Goal: Transaction & Acquisition: Download file/media

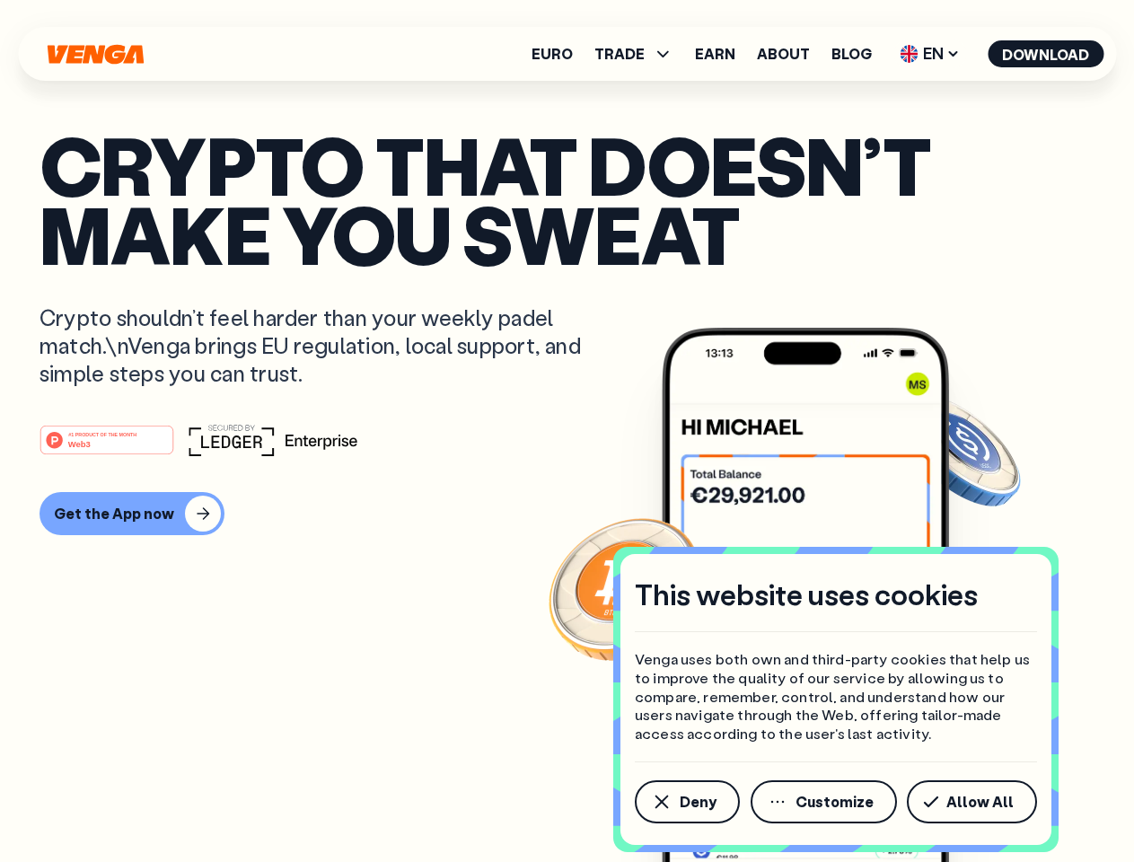
click at [567, 431] on div "#1 PRODUCT OF THE MONTH Web3" at bounding box center [567, 440] width 1055 height 32
click at [686, 802] on span "Deny" at bounding box center [698, 802] width 37 height 14
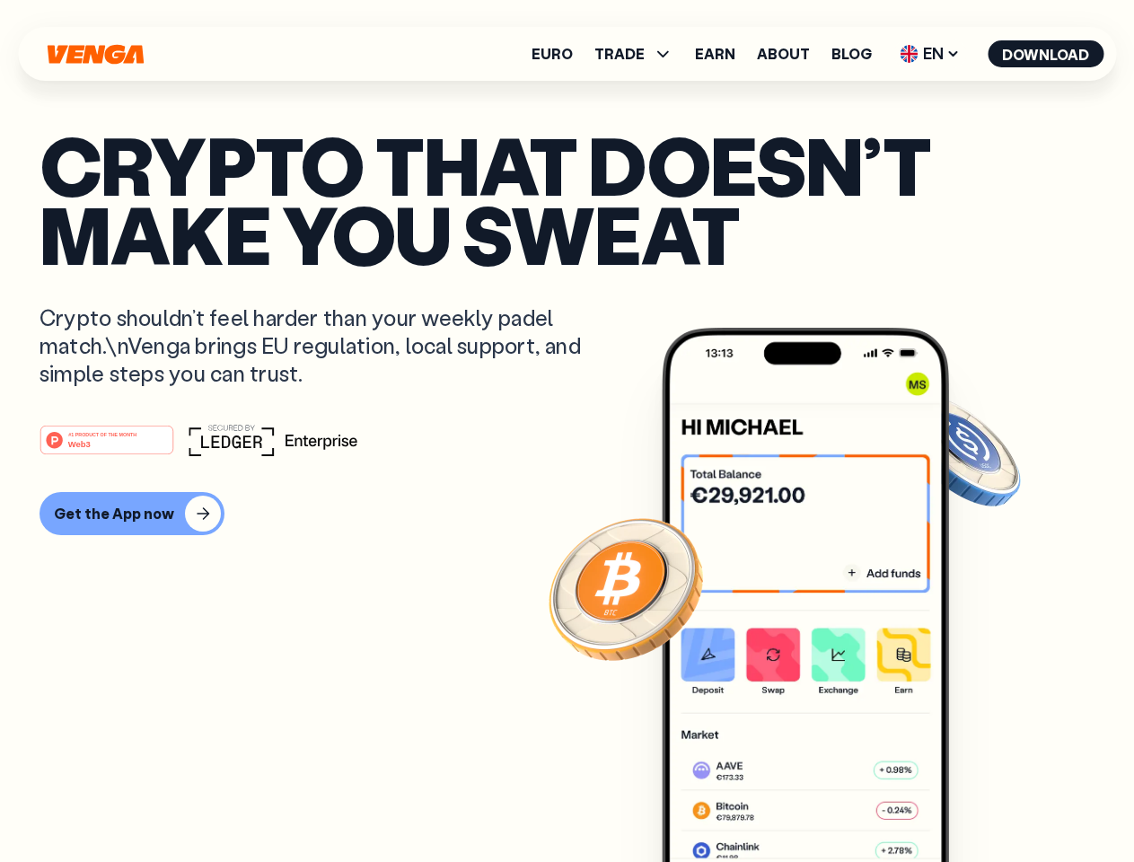
click at [825, 802] on img at bounding box center [805, 629] width 287 height 602
click at [975, 802] on article "Crypto that doesn’t make you sweat Crypto shouldn’t feel harder than your weekl…" at bounding box center [567, 467] width 1055 height 674
click at [639, 54] on span "TRADE" at bounding box center [620, 54] width 50 height 14
click at [930, 54] on span "EN" at bounding box center [930, 54] width 73 height 29
click at [1046, 54] on button "Download" at bounding box center [1046, 53] width 116 height 27
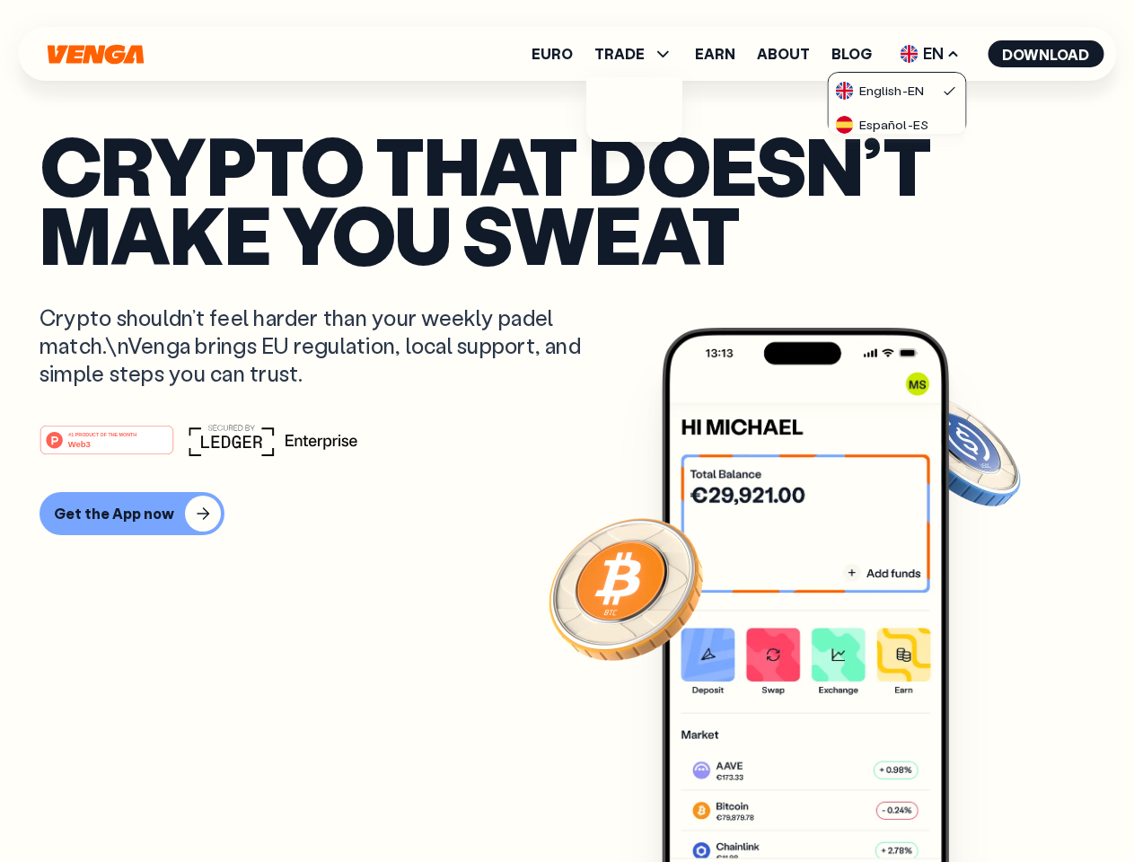
click at [567, 480] on div "#1 PRODUCT OF THE MONTH Web3 Get the App now" at bounding box center [567, 479] width 1055 height 111
